Goal: Register for event/course

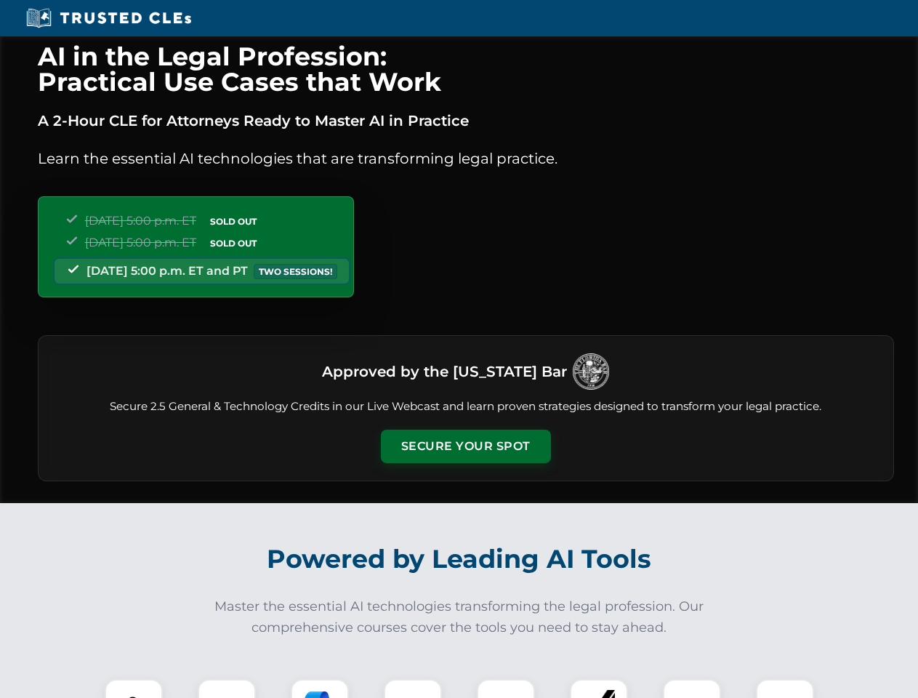
click at [465, 446] on button "Secure Your Spot" at bounding box center [466, 446] width 170 height 33
click at [134, 688] on img at bounding box center [134, 708] width 42 height 42
click at [227, 688] on div at bounding box center [227, 708] width 58 height 58
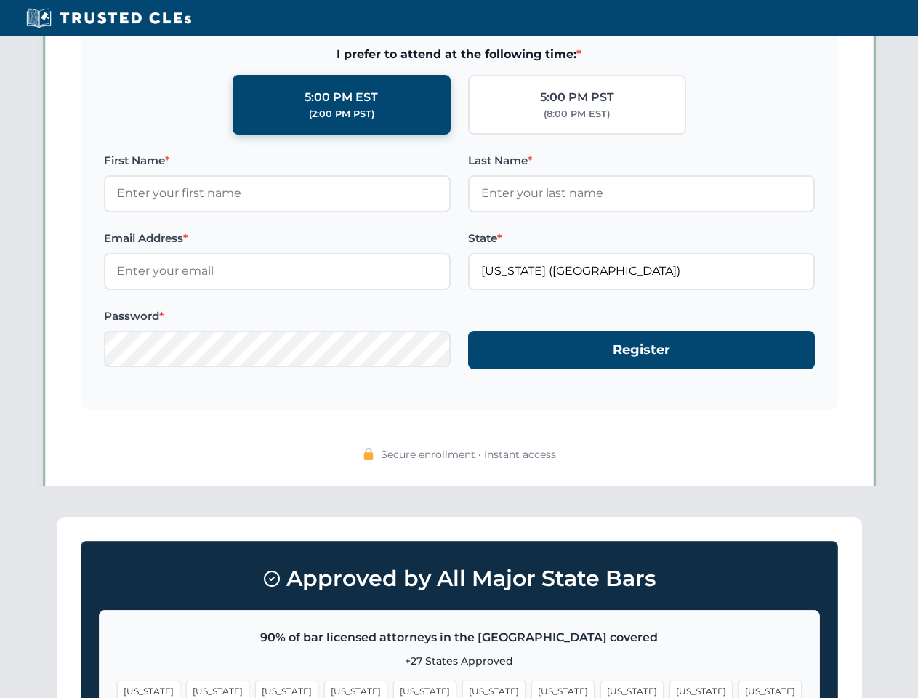
click at [670, 688] on span "[US_STATE]" at bounding box center [701, 690] width 63 height 21
